Goal: Information Seeking & Learning: Learn about a topic

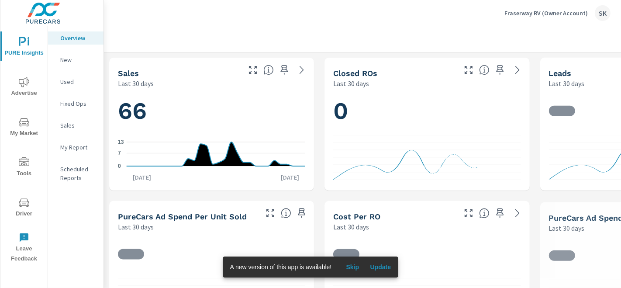
click at [17, 91] on span "Advertise" at bounding box center [24, 87] width 42 height 21
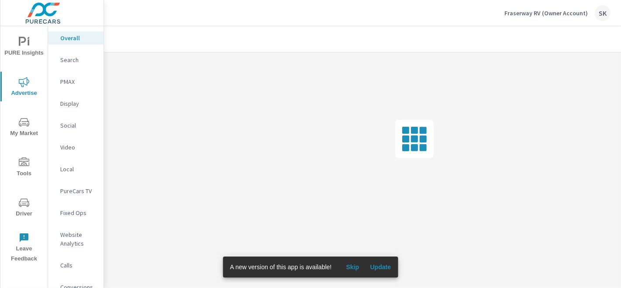
click at [69, 125] on p "Social" at bounding box center [78, 125] width 36 height 9
click at [354, 268] on span "Skip" at bounding box center [352, 267] width 21 height 8
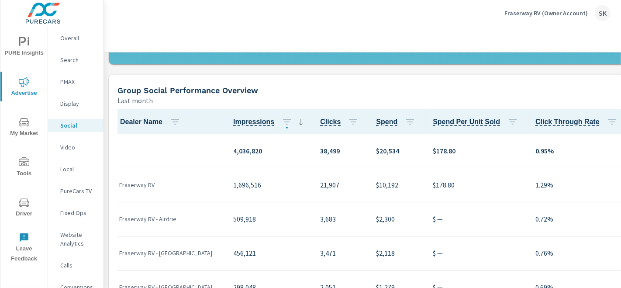
click at [246, 31] on div at bounding box center [426, 39] width 625 height 26
click at [286, 24] on div "Fraserway RV (Owner Account) SK" at bounding box center [362, 13] width 496 height 26
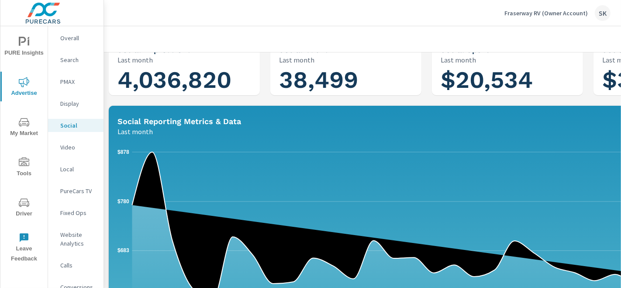
scroll to position [0, 0]
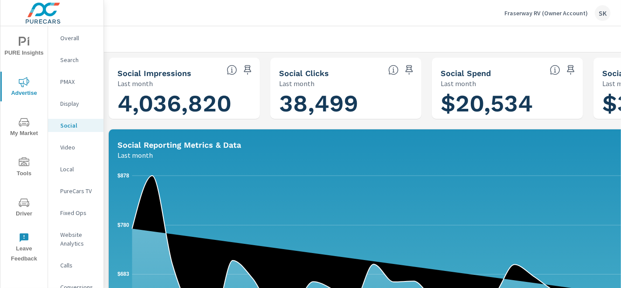
click at [288, 15] on div "Fraserway RV (Owner Account) SK" at bounding box center [362, 13] width 496 height 26
click at [428, 21] on div "Fraserway RV (Owner Account) SK" at bounding box center [362, 13] width 496 height 26
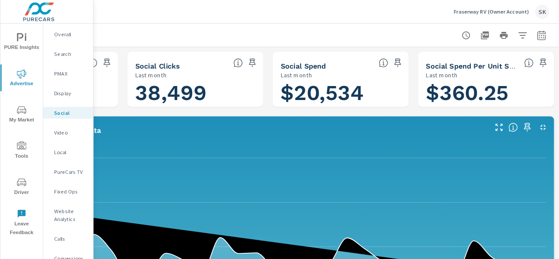
scroll to position [0, 0]
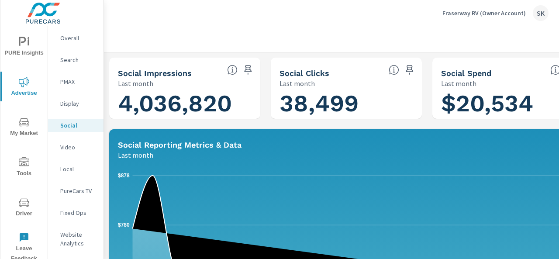
click at [278, 31] on div at bounding box center [426, 39] width 625 height 26
click at [256, 21] on div "Fraserway RV (Owner Account) SK" at bounding box center [331, 13] width 434 height 26
click at [265, 33] on div at bounding box center [426, 39] width 625 height 26
click at [275, 36] on div at bounding box center [426, 39] width 625 height 26
drag, startPoint x: 275, startPoint y: 36, endPoint x: 276, endPoint y: 20, distance: 15.8
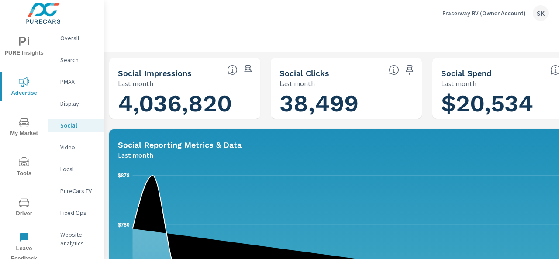
click at [276, 20] on div "Fraserway RV (Owner Account) SK Group Social Performance Fraserway RV (Owner Ac…" at bounding box center [331, 129] width 455 height 259
click at [276, 20] on div "Fraserway RV (Owner Account) SK" at bounding box center [331, 13] width 434 height 26
click at [343, 28] on div at bounding box center [426, 39] width 625 height 26
click at [348, 13] on div "Fraserway RV (Owner Account) SK" at bounding box center [331, 13] width 434 height 26
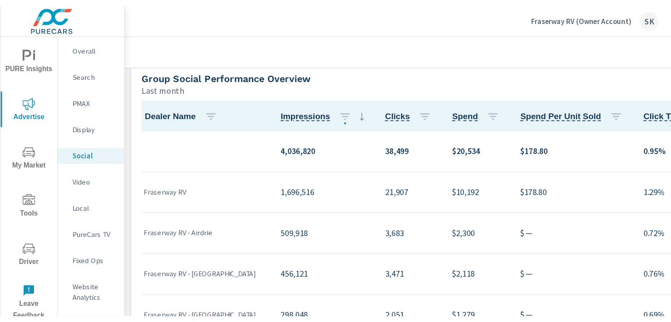
scroll to position [370, 0]
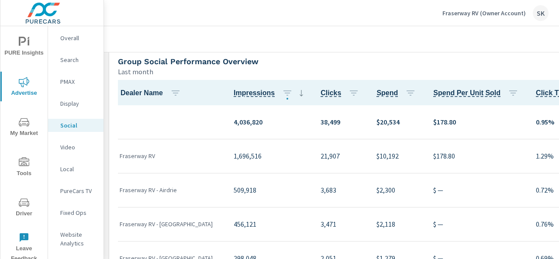
click at [403, 38] on div at bounding box center [426, 39] width 625 height 26
click at [394, 26] on div "Fraserway RV (Owner Account) SK" at bounding box center [331, 13] width 434 height 26
click at [342, 65] on div "Group Social Performance Overview" at bounding box center [365, 61] width 494 height 10
